Goal: Task Accomplishment & Management: Complete application form

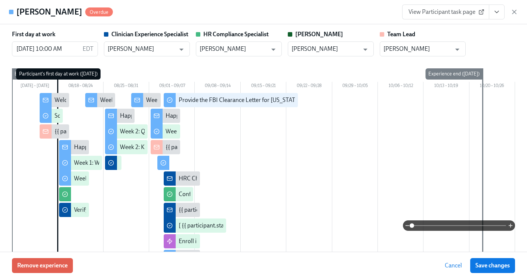
scroll to position [0, 2443]
click at [500, 16] on button "View task page" at bounding box center [497, 11] width 16 height 15
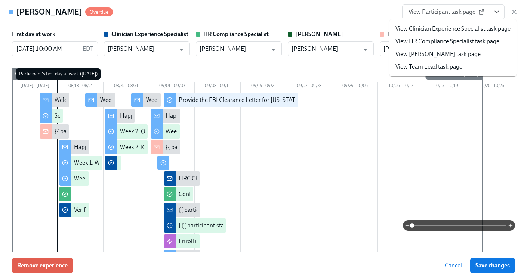
click at [477, 38] on link "View HR Compliance Specialist task page" at bounding box center [447, 41] width 104 height 8
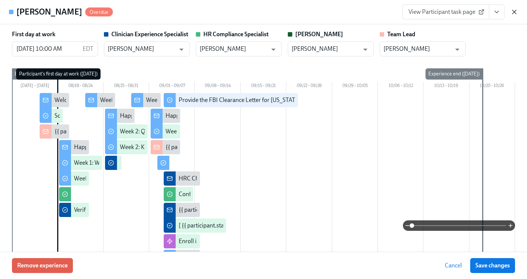
click at [515, 13] on icon "button" at bounding box center [513, 11] width 7 height 7
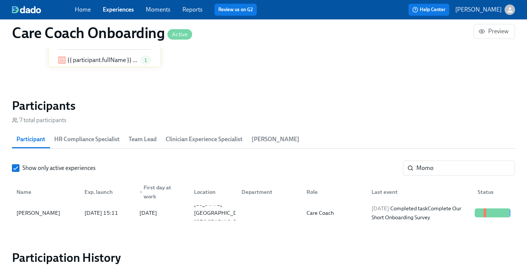
click at [115, 13] on link "Experiences" at bounding box center [118, 9] width 31 height 7
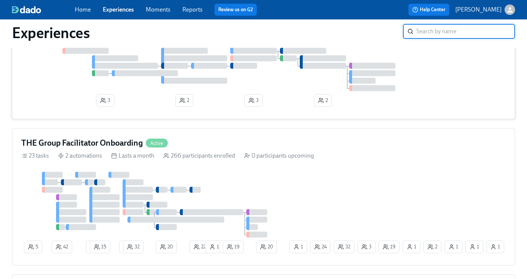
scroll to position [414, 0]
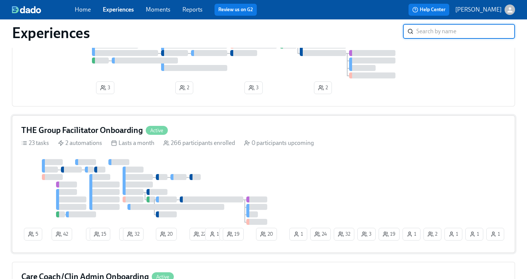
click at [99, 132] on h4 "THE Group Facilitator Onboarding" at bounding box center [81, 130] width 121 height 11
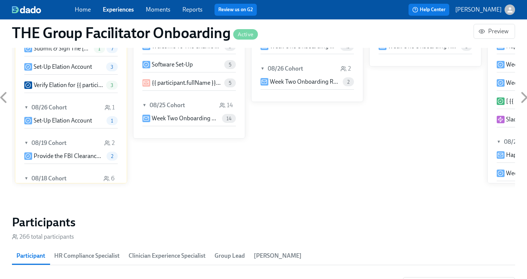
scroll to position [687, 0]
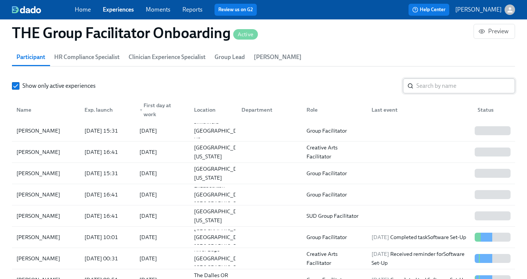
click at [419, 88] on input "search" at bounding box center [465, 85] width 99 height 15
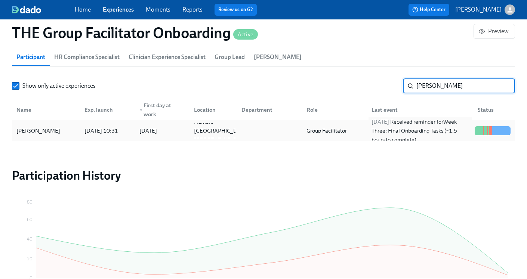
type input "[PERSON_NAME]"
click at [373, 129] on div "[DATE] Received reminder for Week Three: Final Onboarding Tasks (~1.5 hours to …" at bounding box center [419, 130] width 103 height 27
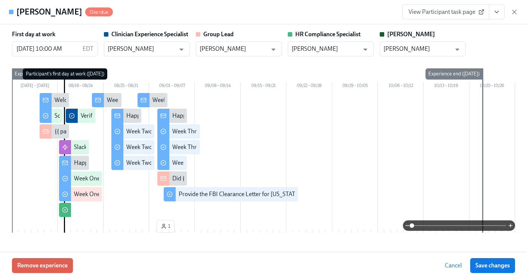
click at [493, 15] on icon "View task page" at bounding box center [496, 11] width 7 height 7
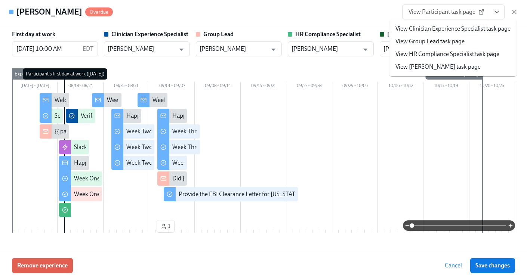
click at [456, 56] on link "View HR Compliance Specialist task page" at bounding box center [447, 54] width 104 height 8
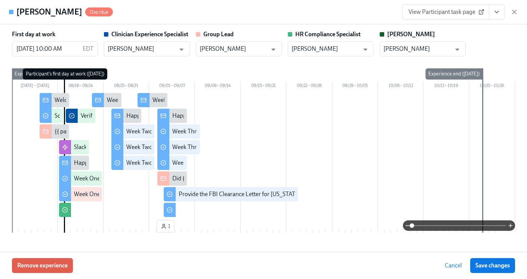
scroll to position [0, 12362]
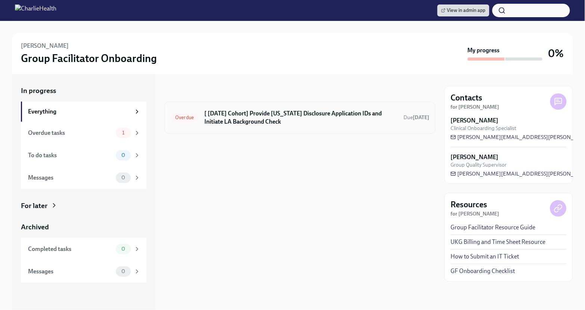
click at [285, 124] on h6 "[ [DATE] Cohort] Provide [US_STATE] Disclosure Application IDs and Initiate LA …" at bounding box center [300, 117] width 193 height 16
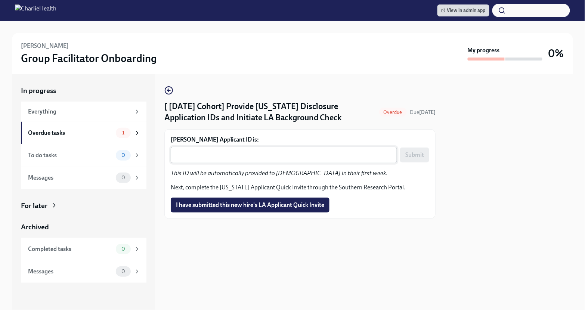
click at [253, 163] on div "x ​" at bounding box center [284, 155] width 226 height 16
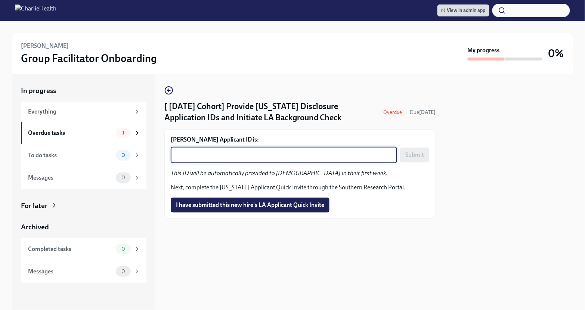
paste textarea "1246924"
type textarea "1246924"
click at [419, 158] on span "Submit" at bounding box center [414, 154] width 19 height 7
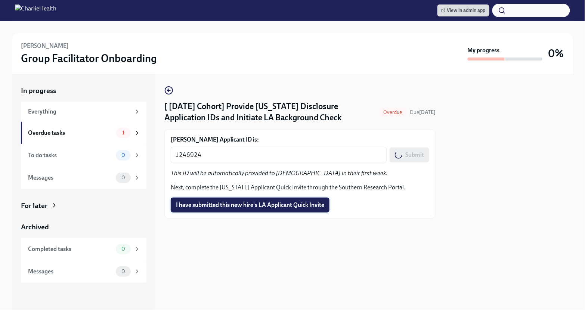
click at [260, 209] on span "I have submitted this new hire's LA Applicant Quick Invite" at bounding box center [250, 204] width 148 height 7
